Goal: Task Accomplishment & Management: Manage account settings

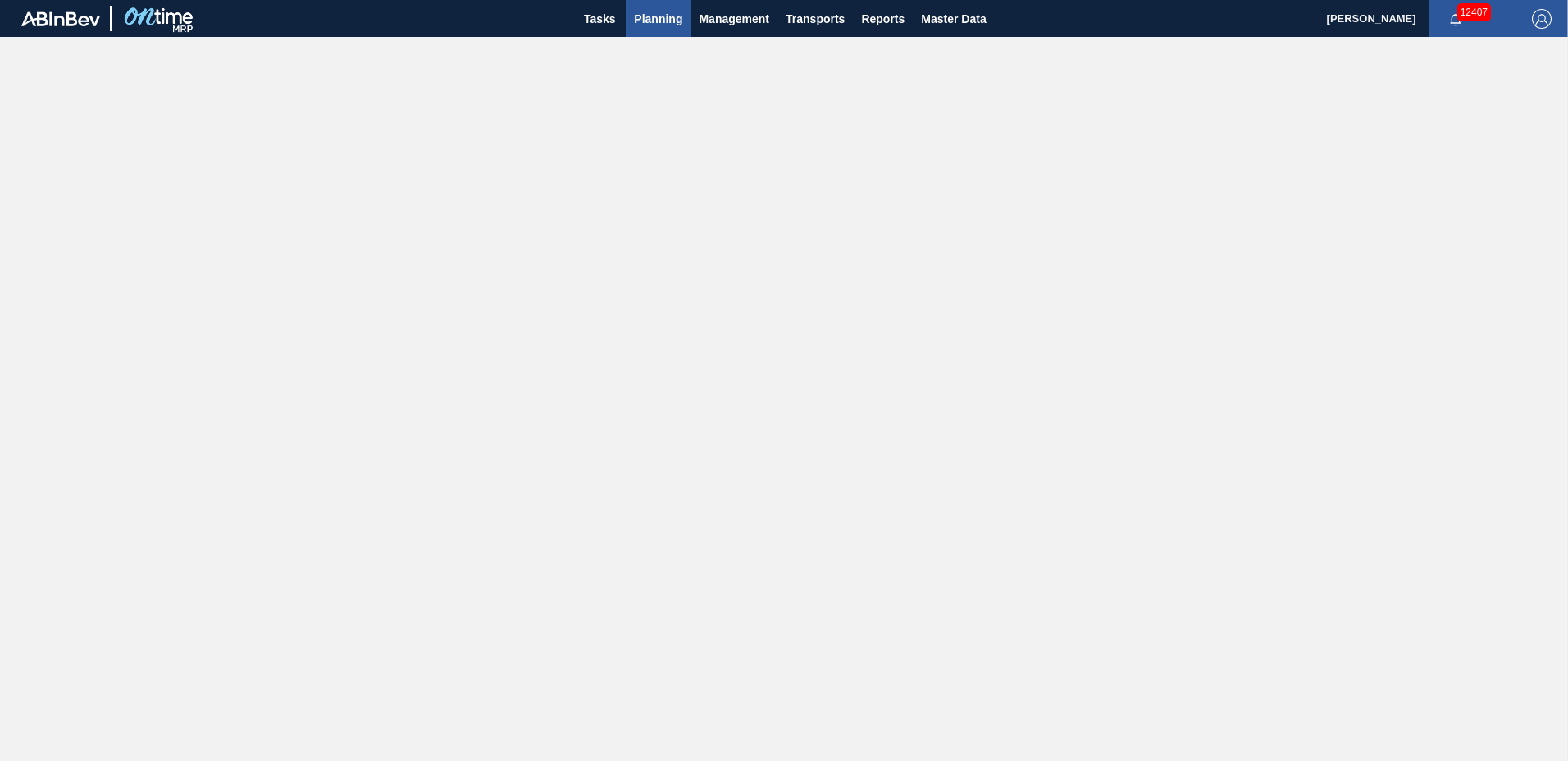
click at [661, 26] on span "Planning" at bounding box center [658, 19] width 49 height 20
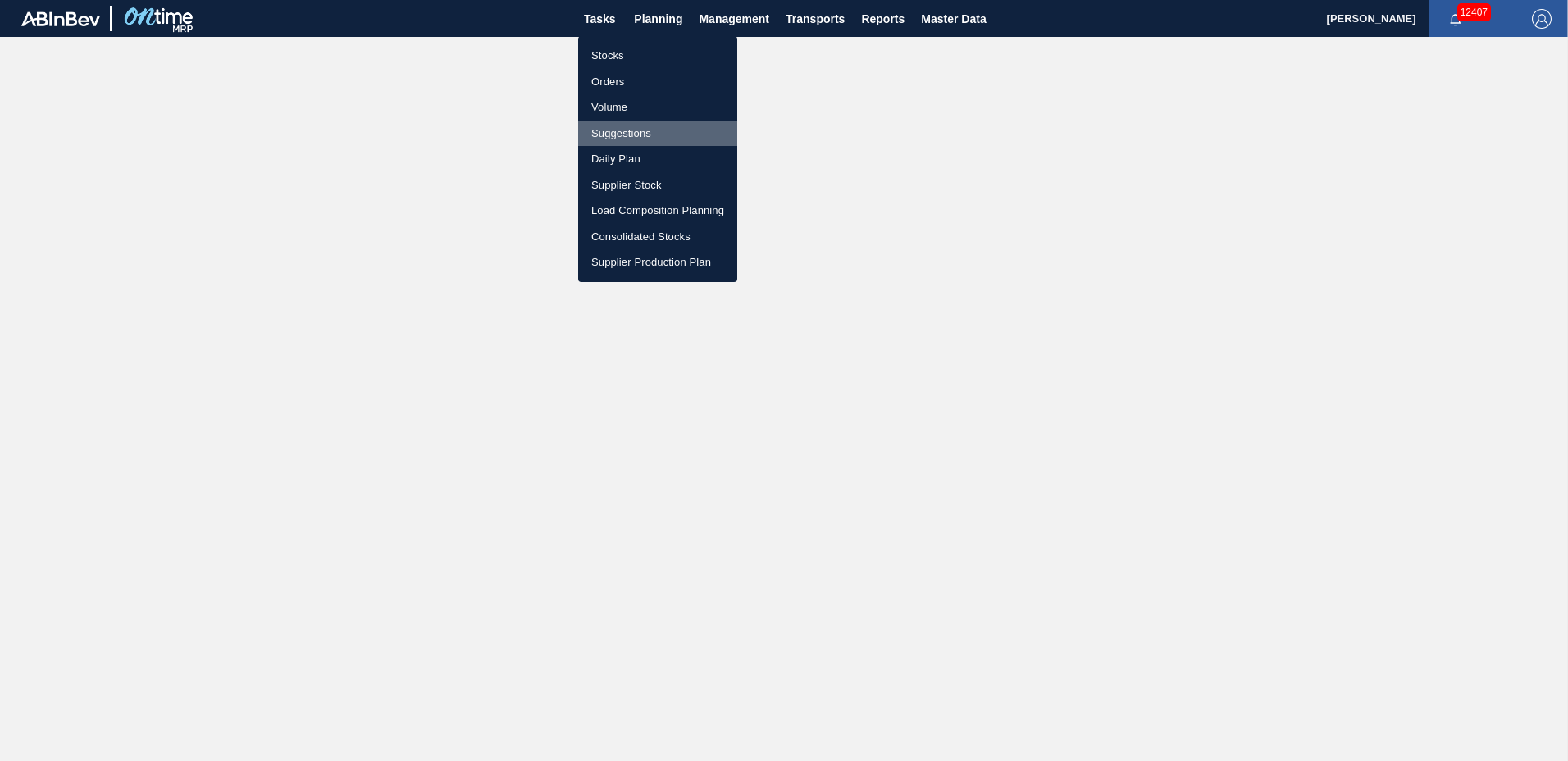
click at [625, 134] on li "Suggestions" at bounding box center [657, 133] width 159 height 26
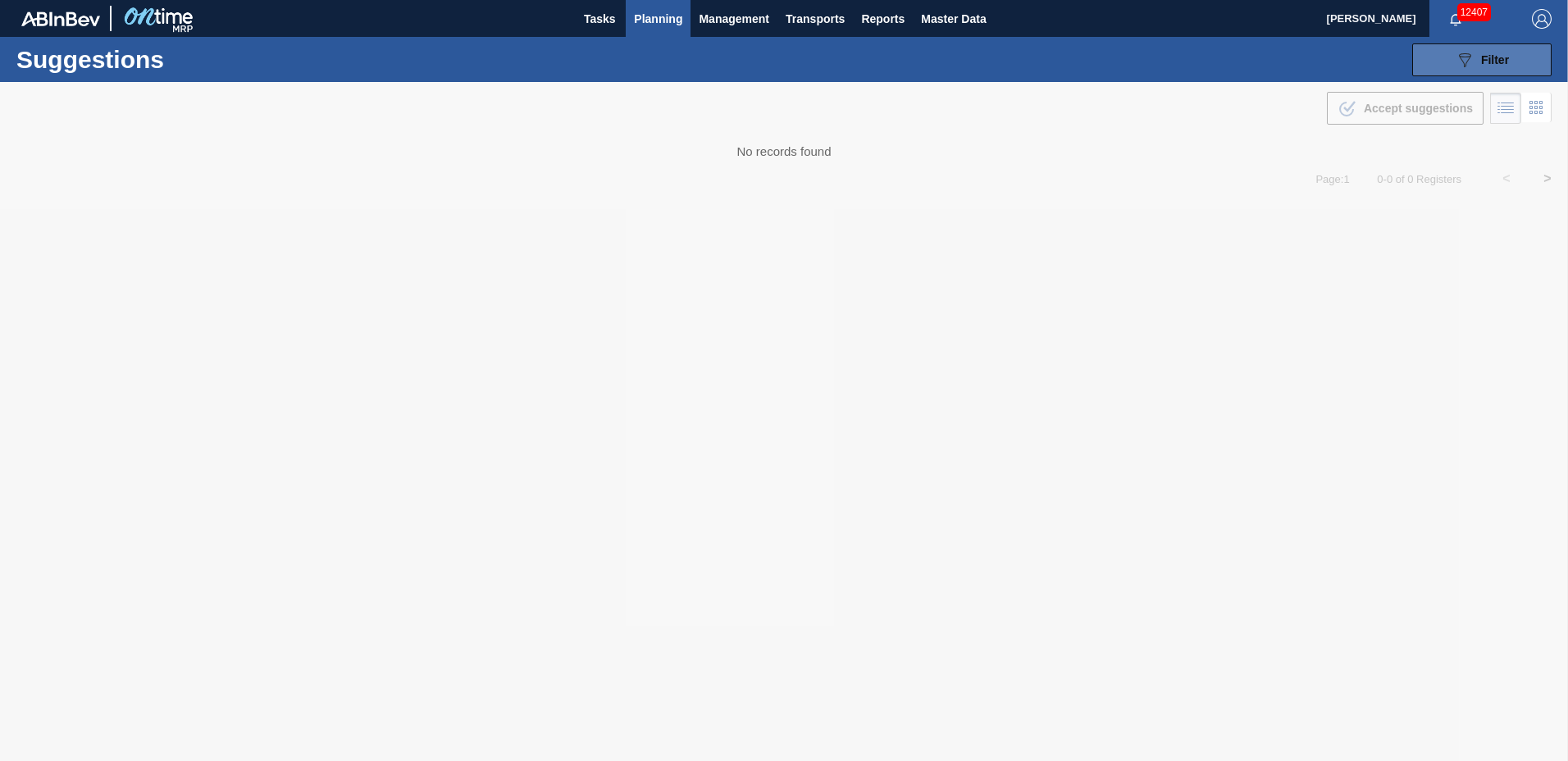
click at [1509, 60] on button "089F7B8B-B2A5-4AFE-B5C0-19BA573D28AC Filter" at bounding box center [1481, 61] width 140 height 33
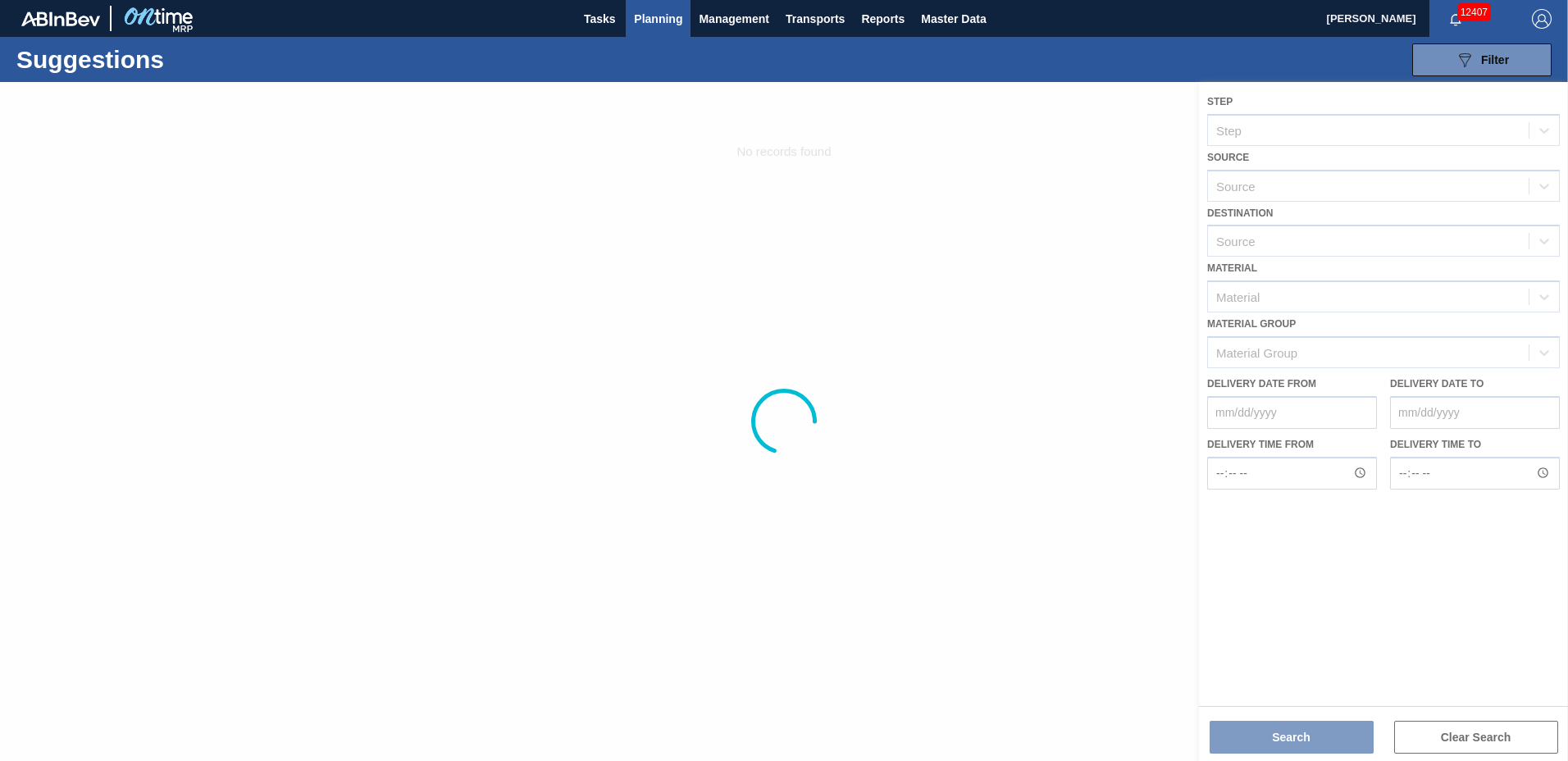
click at [1281, 239] on div at bounding box center [784, 421] width 1568 height 679
type to "[DATE]"
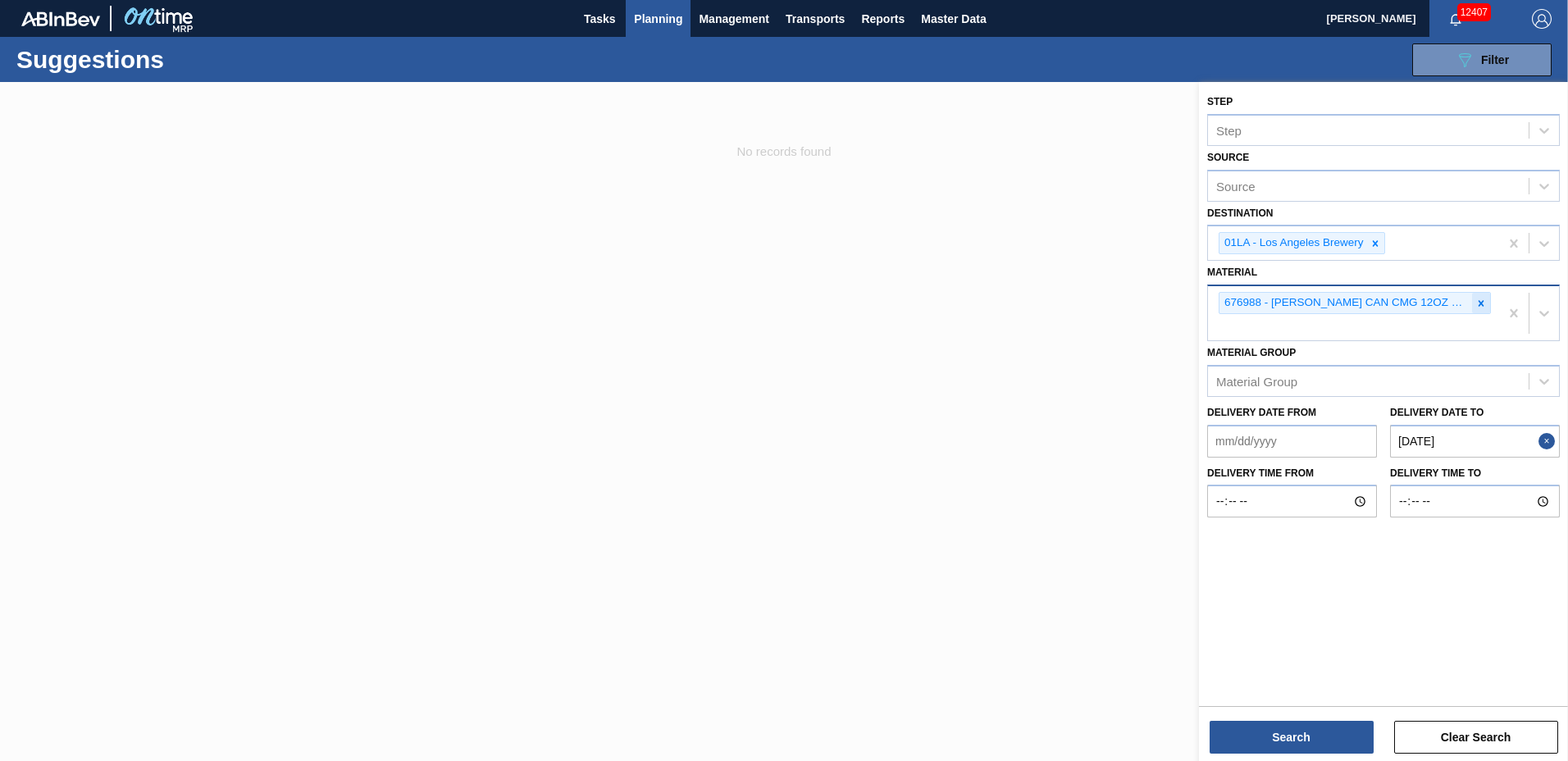
click at [1473, 299] on div at bounding box center [1480, 303] width 18 height 21
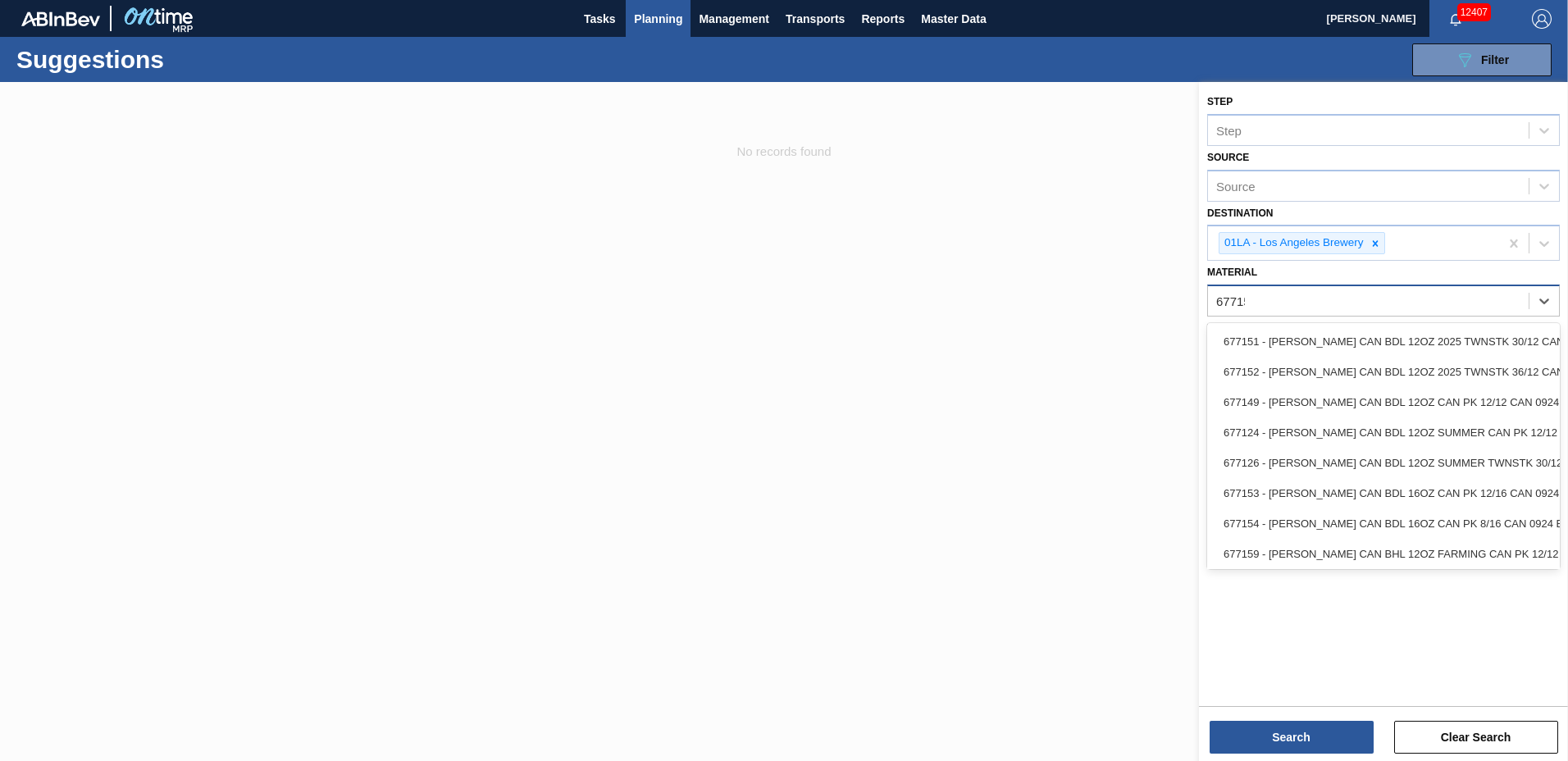
type input "677154"
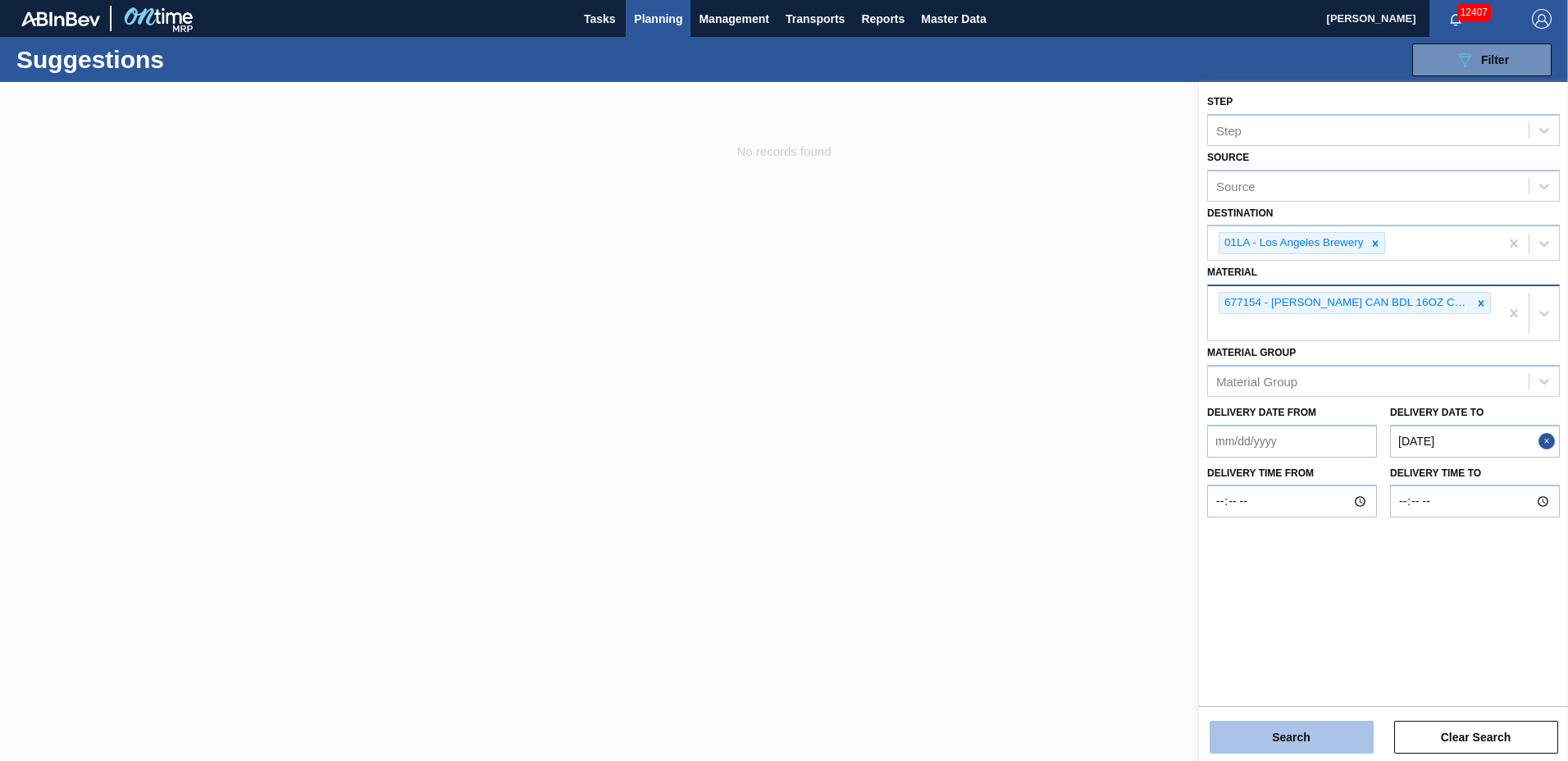
click at [1325, 735] on button "Search" at bounding box center [1292, 738] width 164 height 33
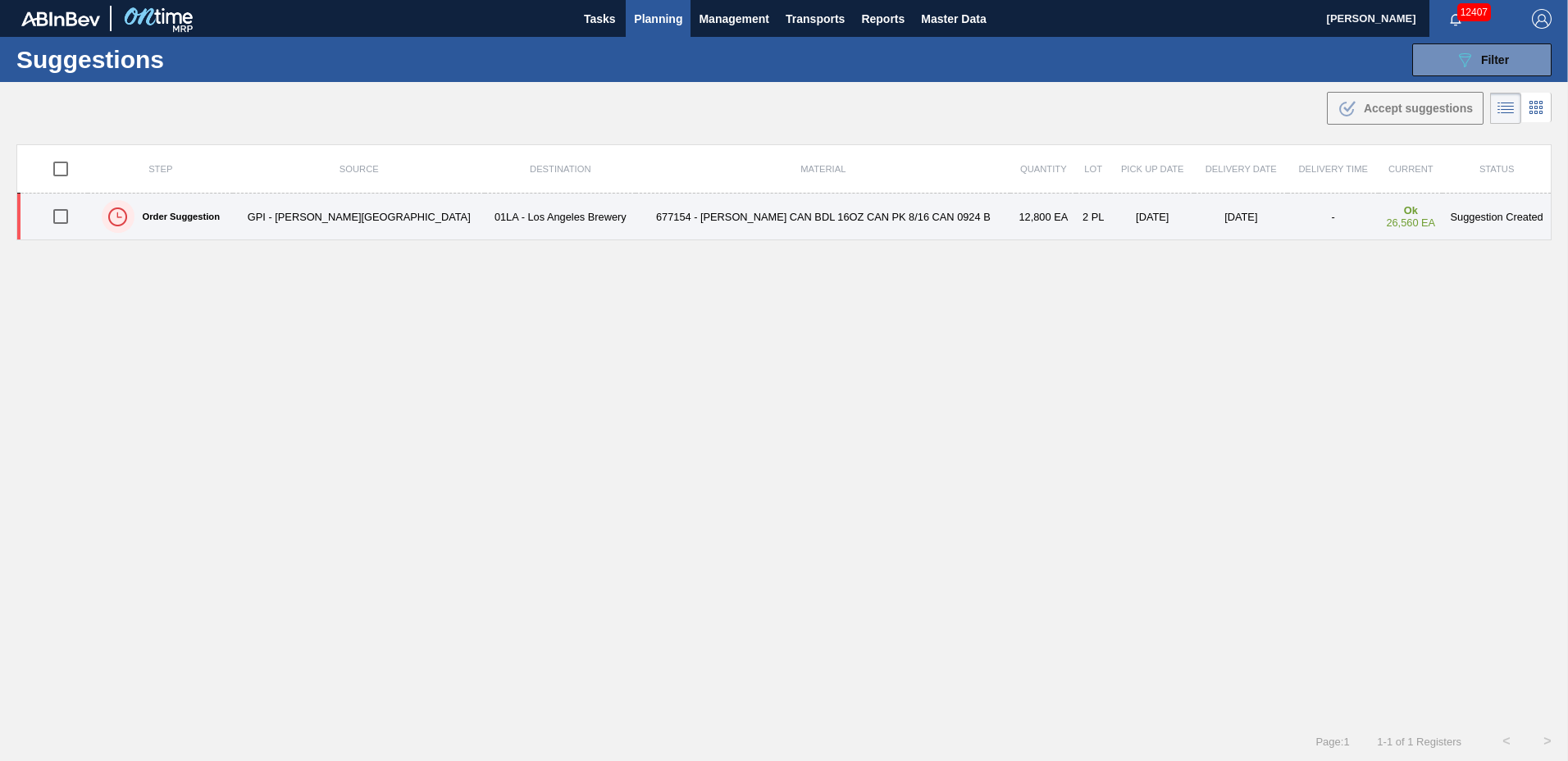
click at [1194, 218] on td "[DATE]" at bounding box center [1241, 217] width 94 height 47
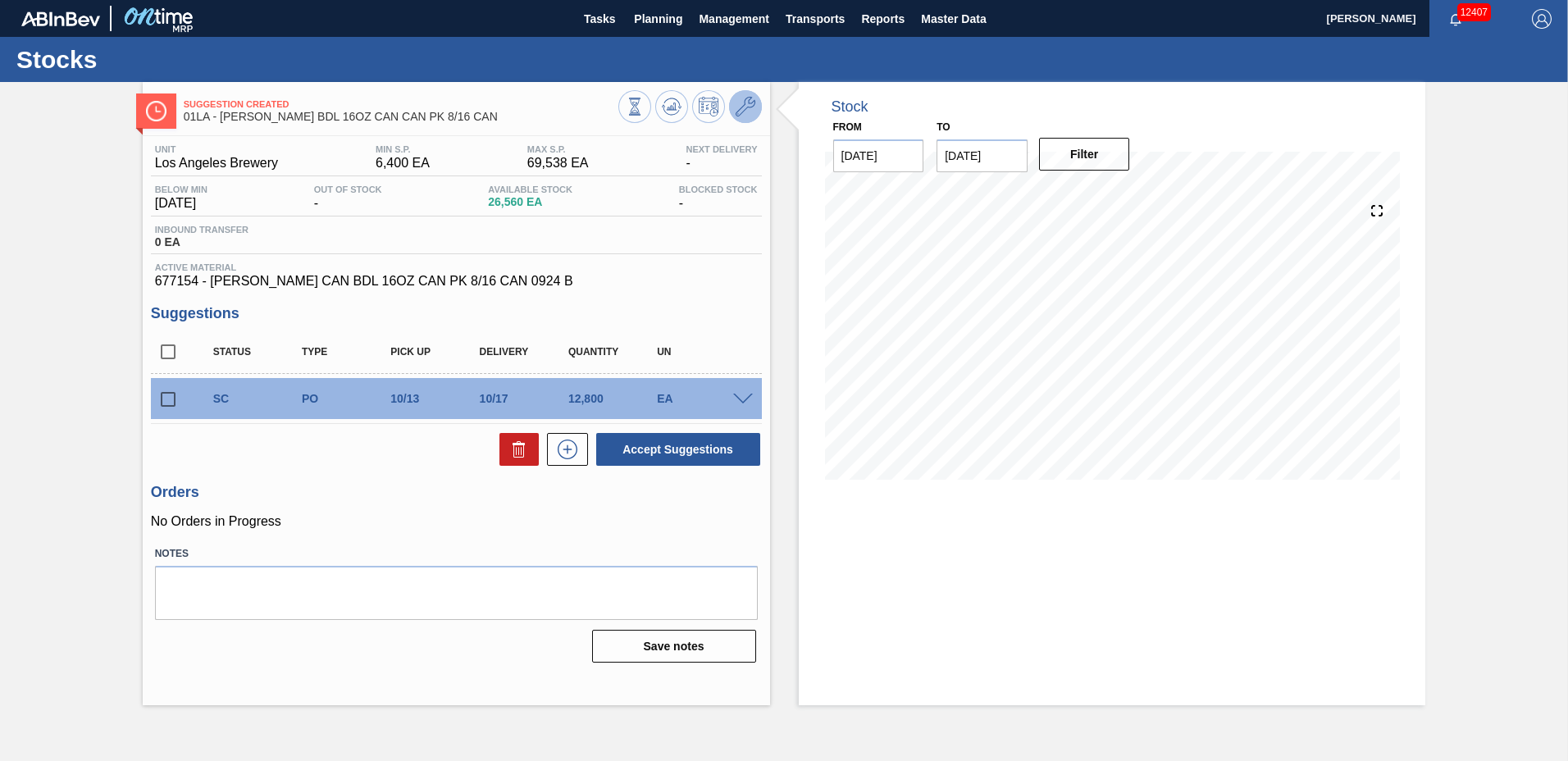
click at [746, 106] on icon at bounding box center [745, 106] width 20 height 20
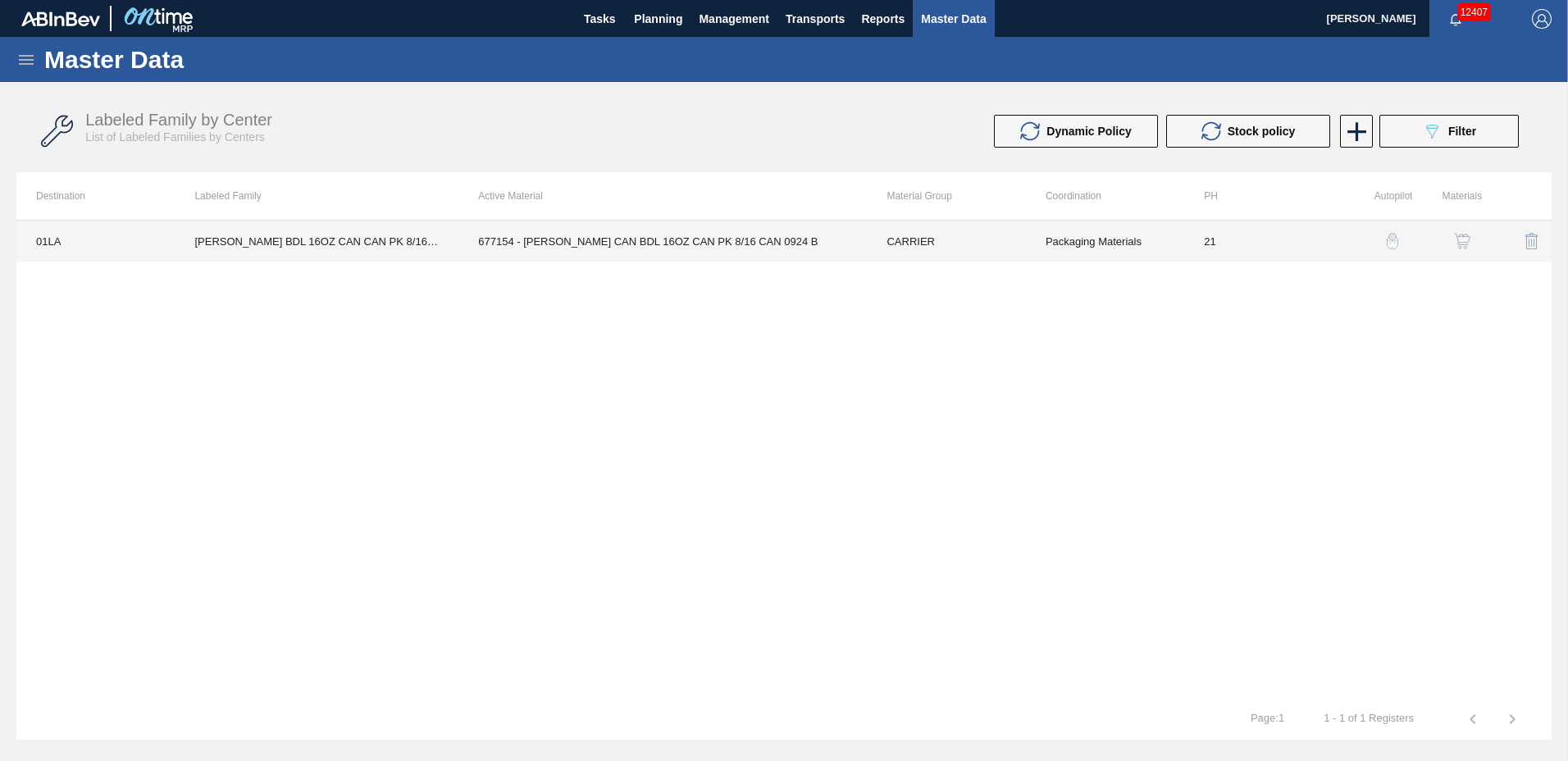
click at [475, 227] on td "677154 - [PERSON_NAME] CAN BDL 16OZ CAN PK 8/16 CAN 0924 B" at bounding box center [662, 241] width 408 height 41
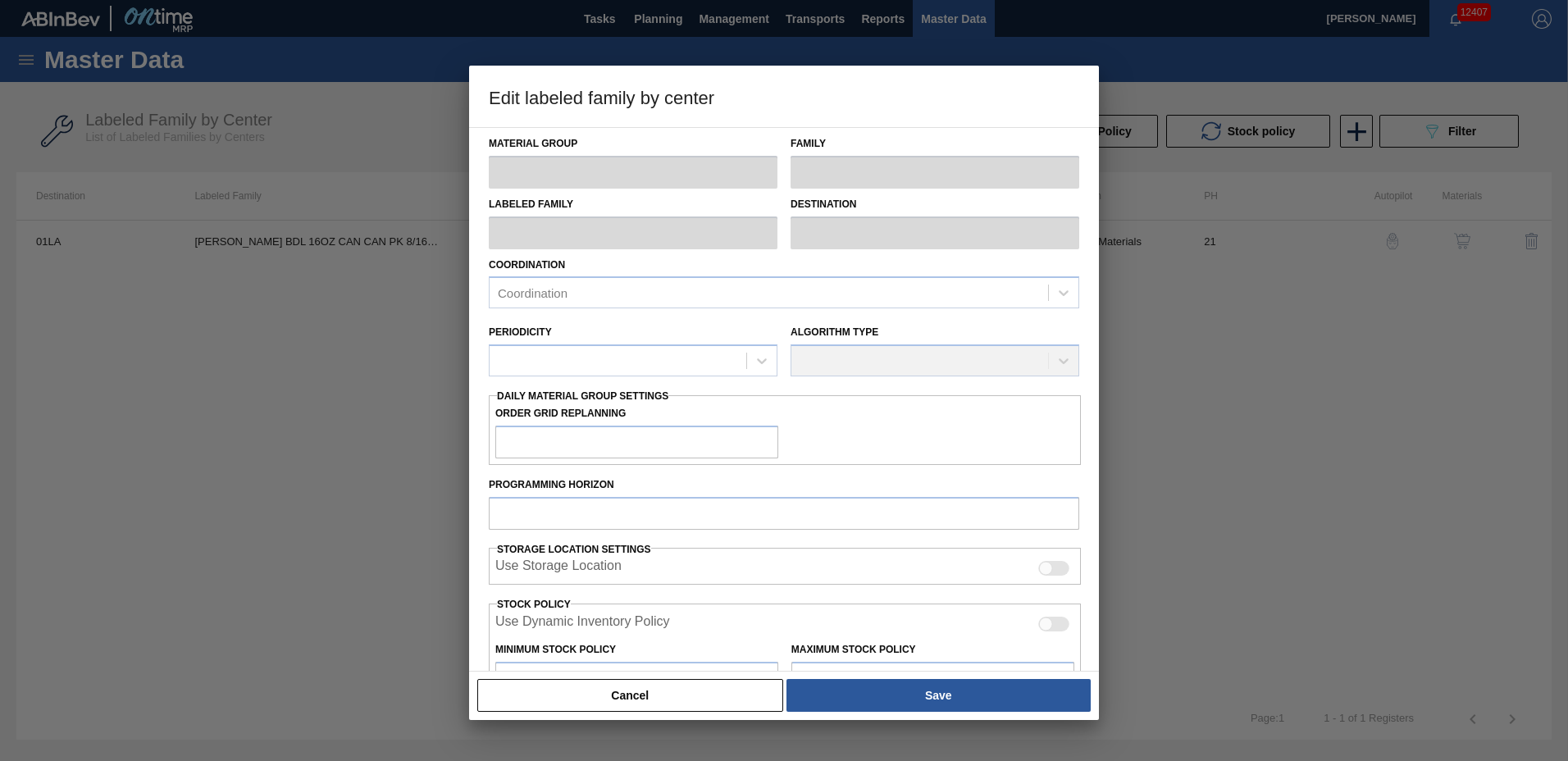
type input "CARRIER"
type input "Can Carriers"
type input "[PERSON_NAME] BDL 16OZ CAN CAN PK 8/16 CAN"
type input "01LA - Los Angeles Brewery"
type input "21"
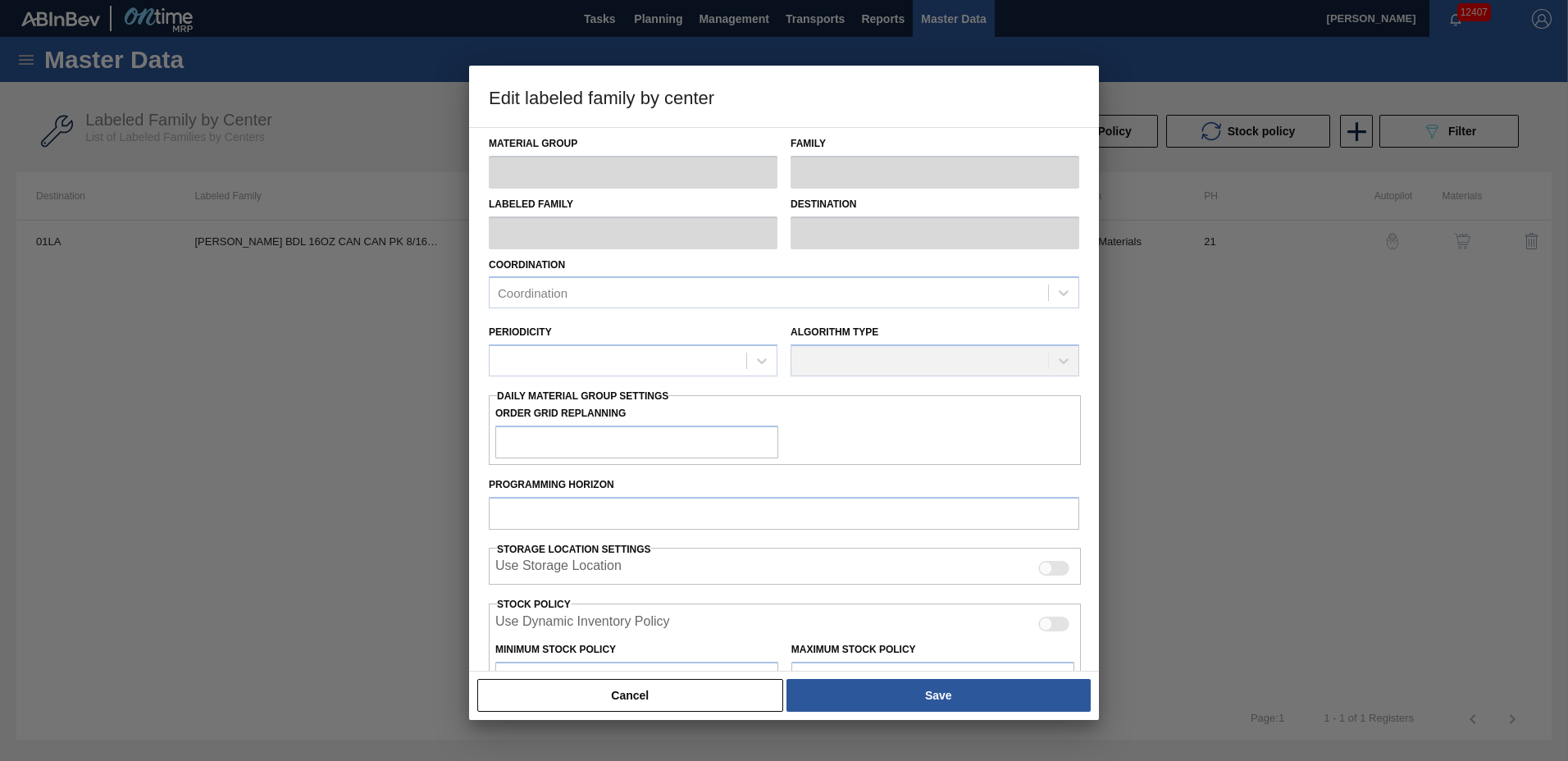
type input "6,400"
type input "69,538"
type input "15"
type input "15,871"
checkbox input "true"
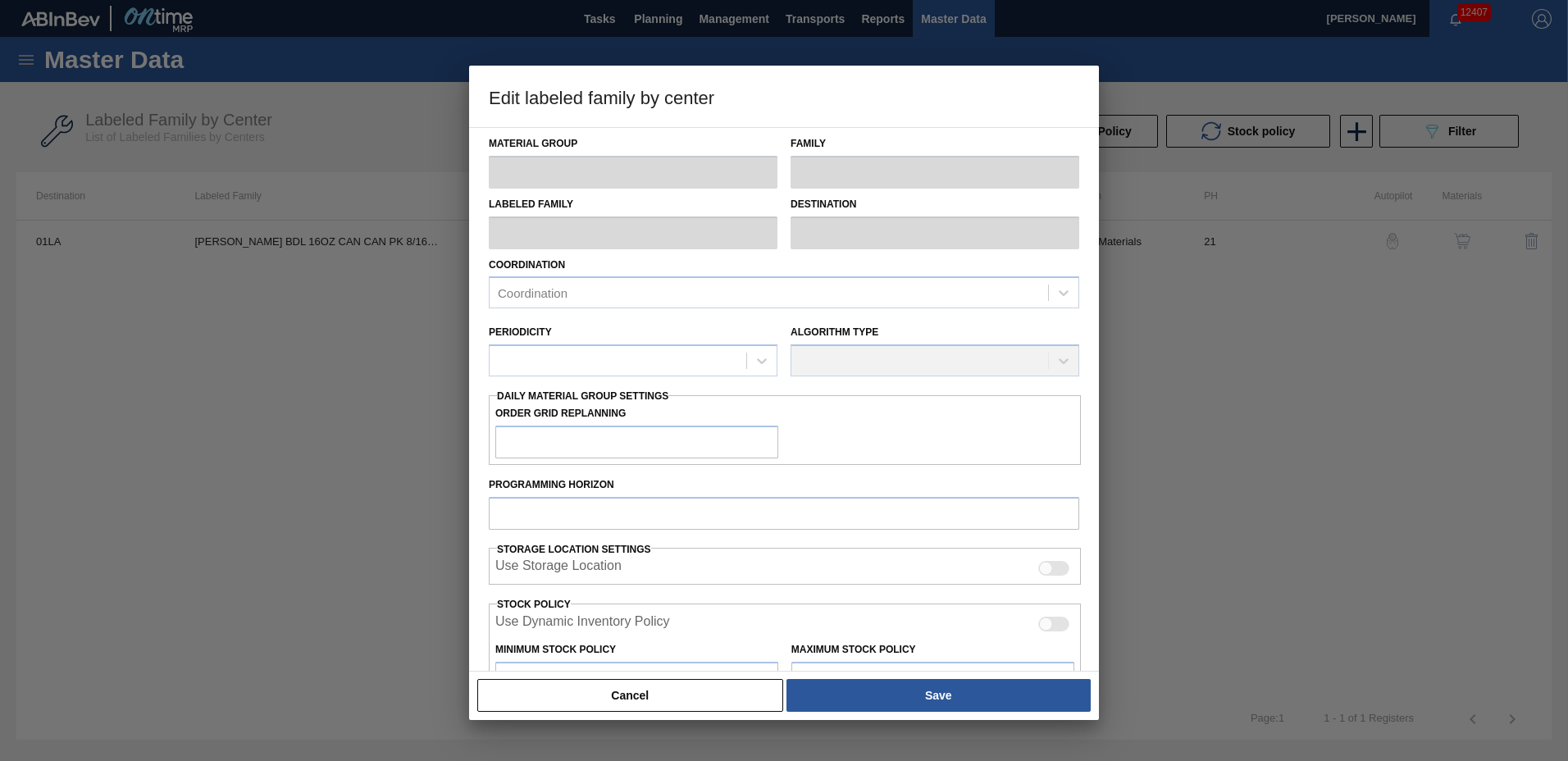
checkbox input "true"
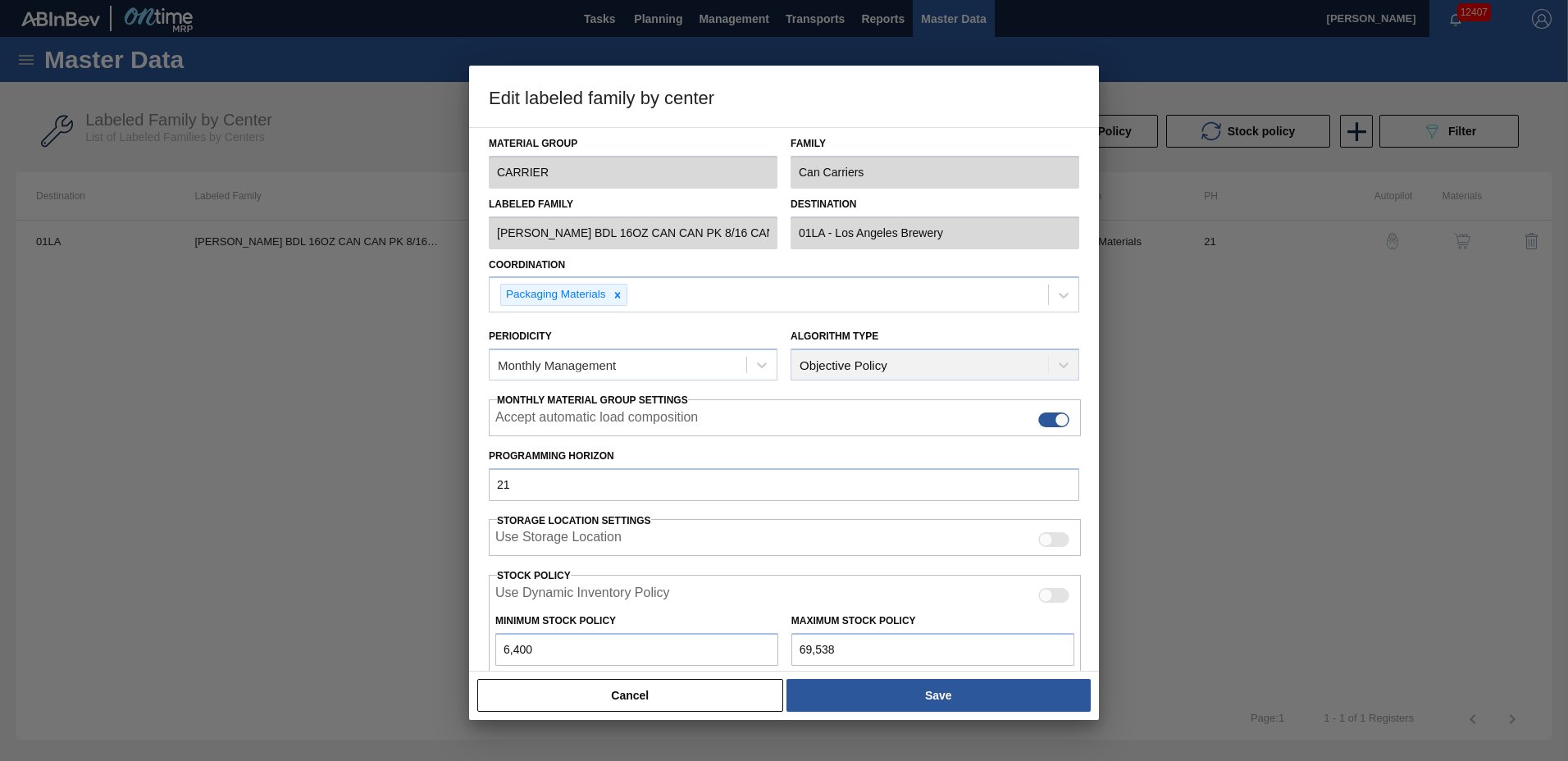
scroll to position [209, 0]
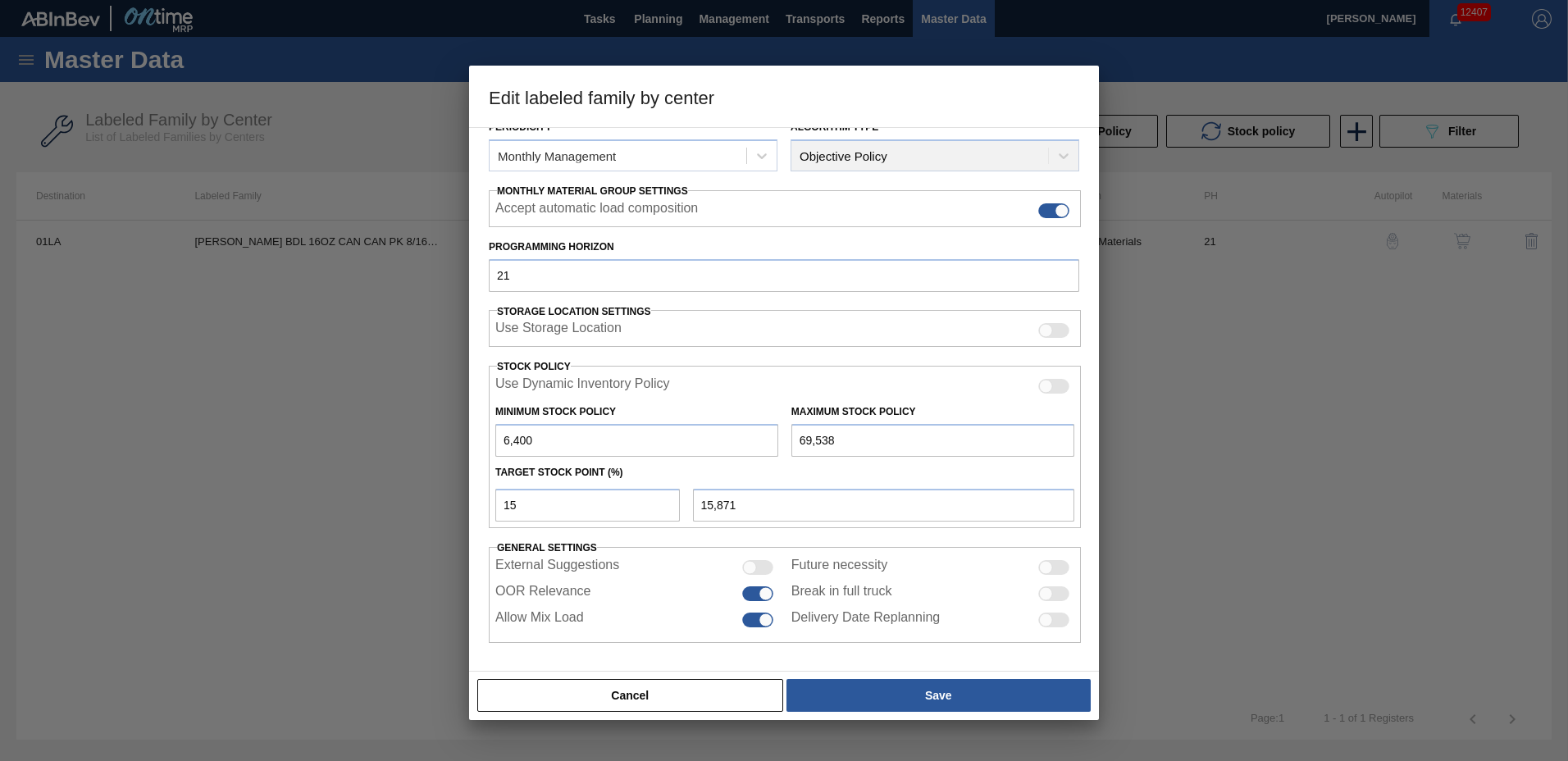
drag, startPoint x: 569, startPoint y: 440, endPoint x: 223, endPoint y: 431, distance: 346.1
click at [223, 431] on div "Edit labeled family by center Material Group CARRIER Family Can Carriers Labele…" at bounding box center [784, 380] width 1568 height 761
type input "6"
type input "10,436"
type input "60"
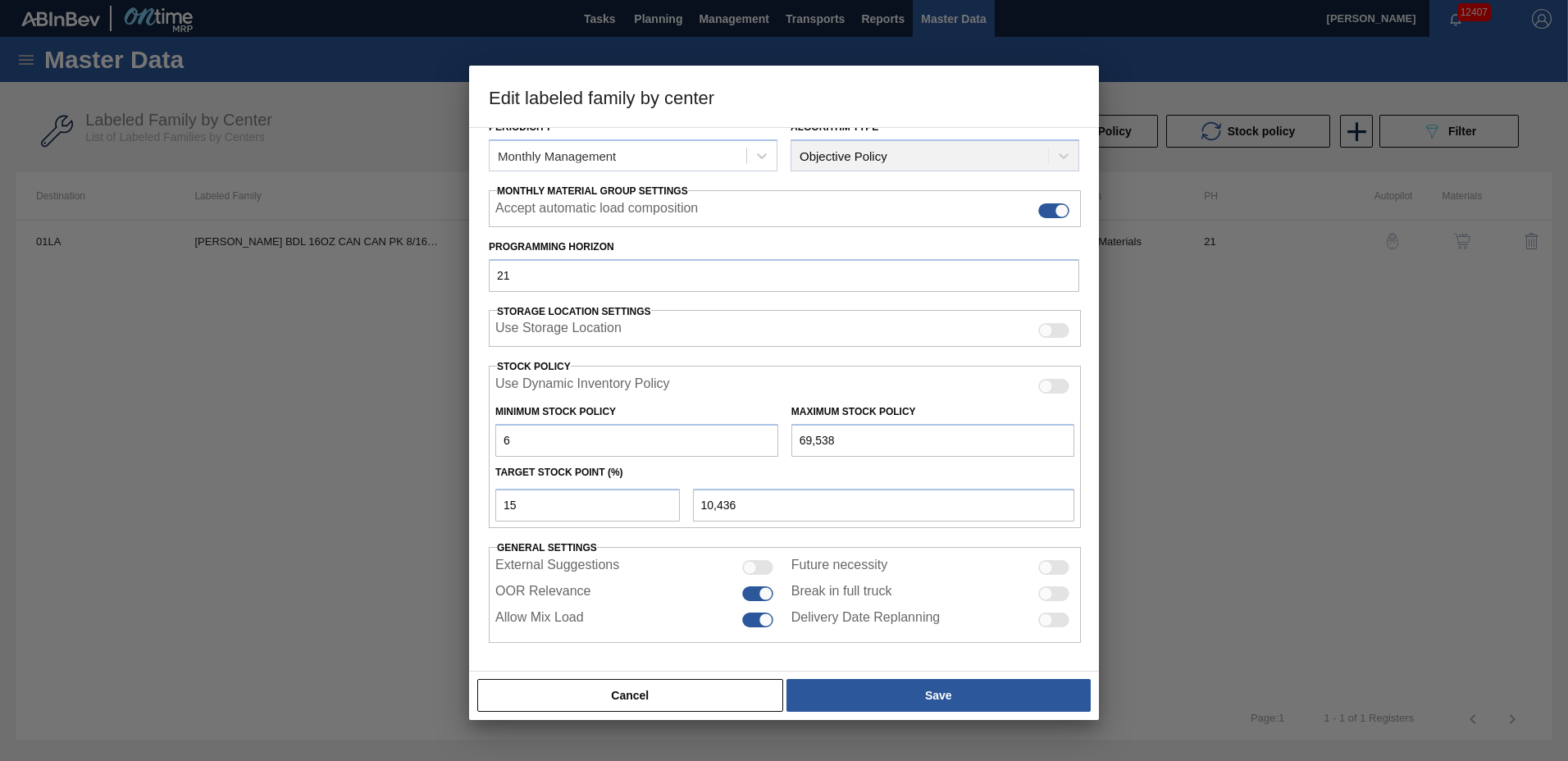
type input "10,482"
type input "600"
type input "10,941"
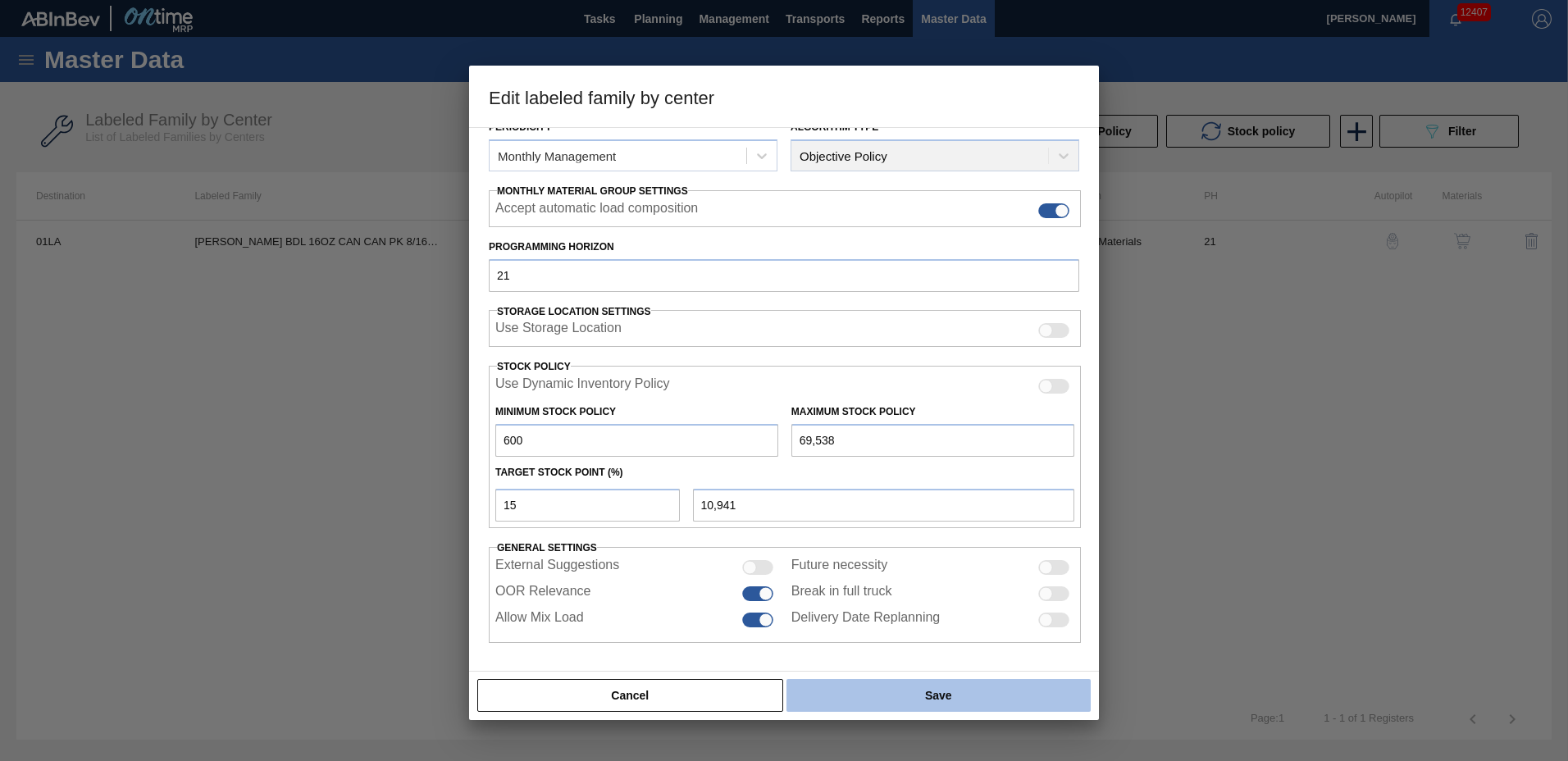
type input "600"
click at [843, 685] on button "Save" at bounding box center [938, 696] width 305 height 33
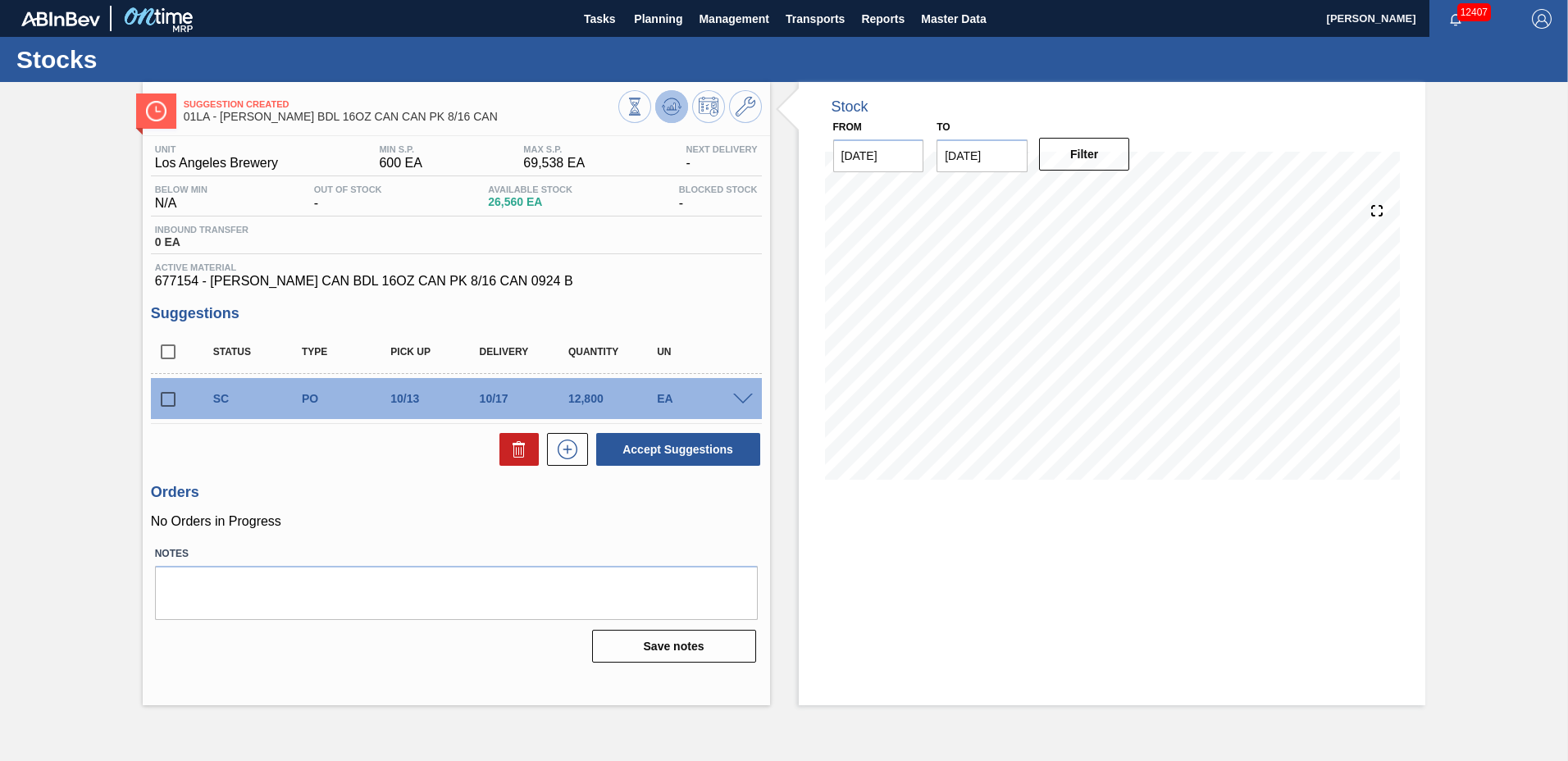
click at [668, 104] on icon at bounding box center [672, 106] width 20 height 20
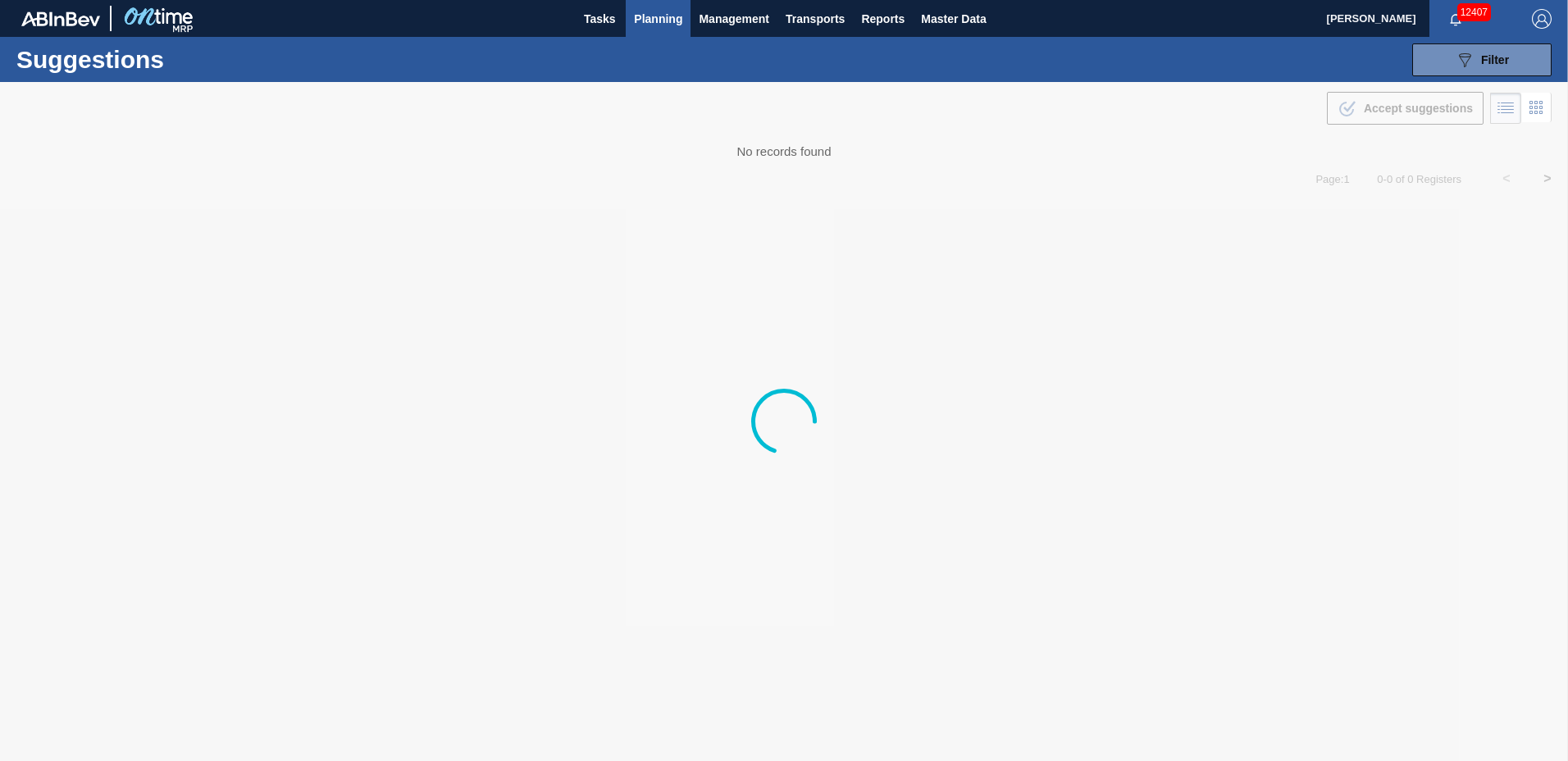
type to "[DATE]"
